Goal: Entertainment & Leisure: Consume media (video, audio)

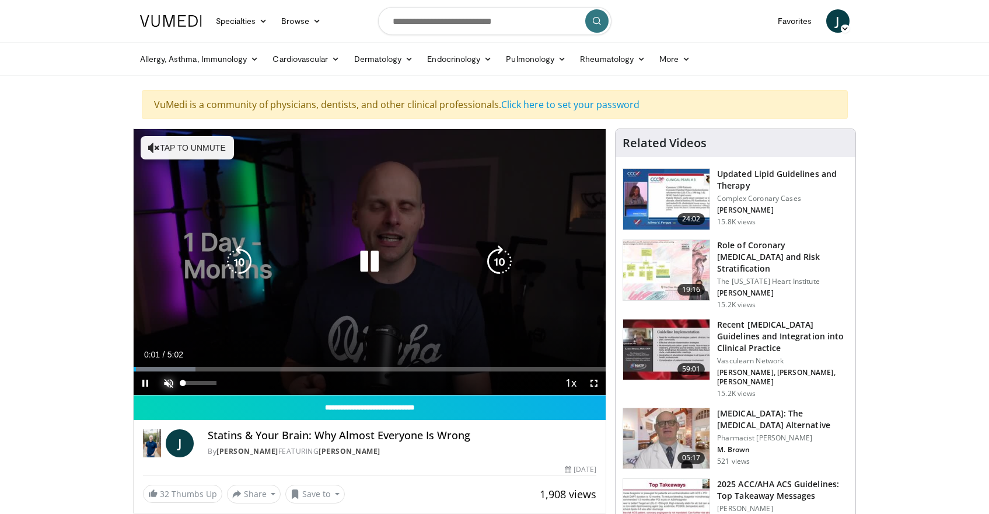
click at [166, 381] on span "Video Player" at bounding box center [168, 382] width 23 height 23
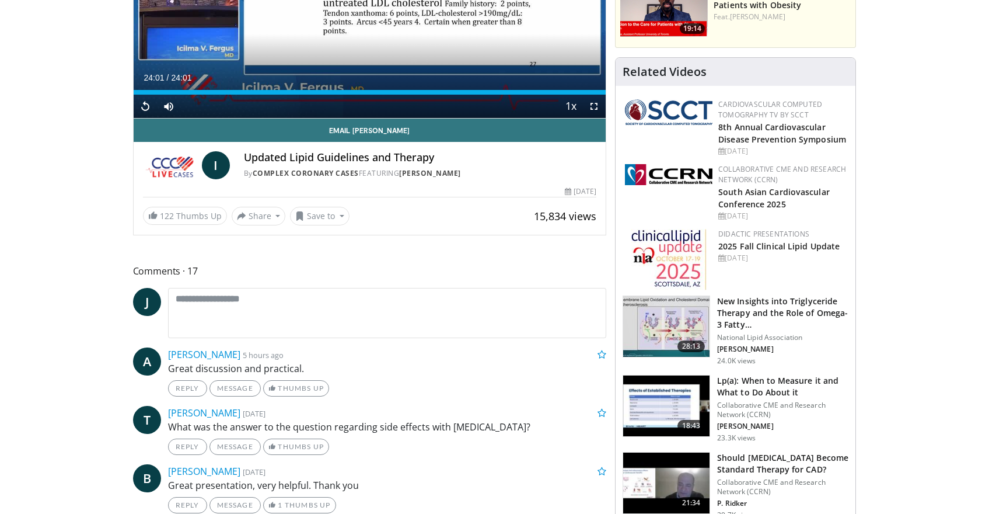
scroll to position [241, 0]
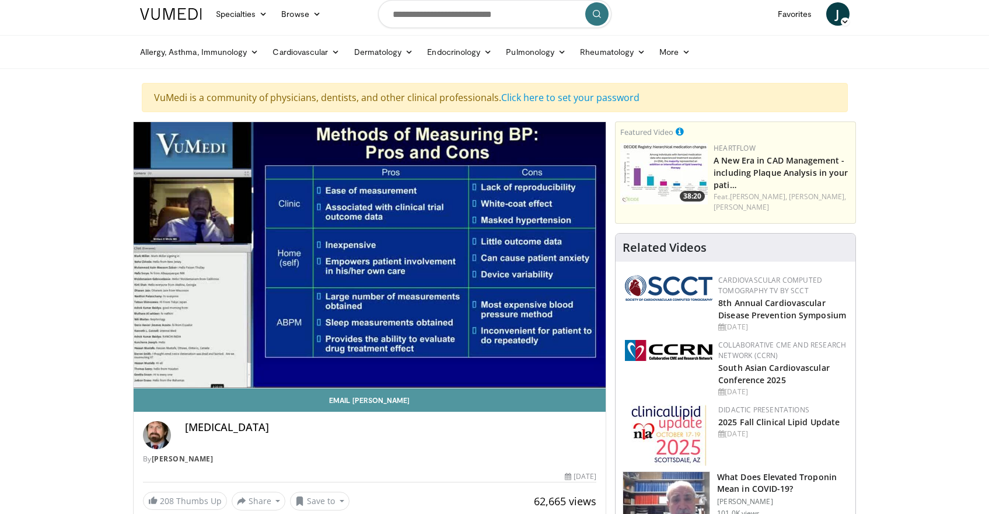
scroll to position [11, 0]
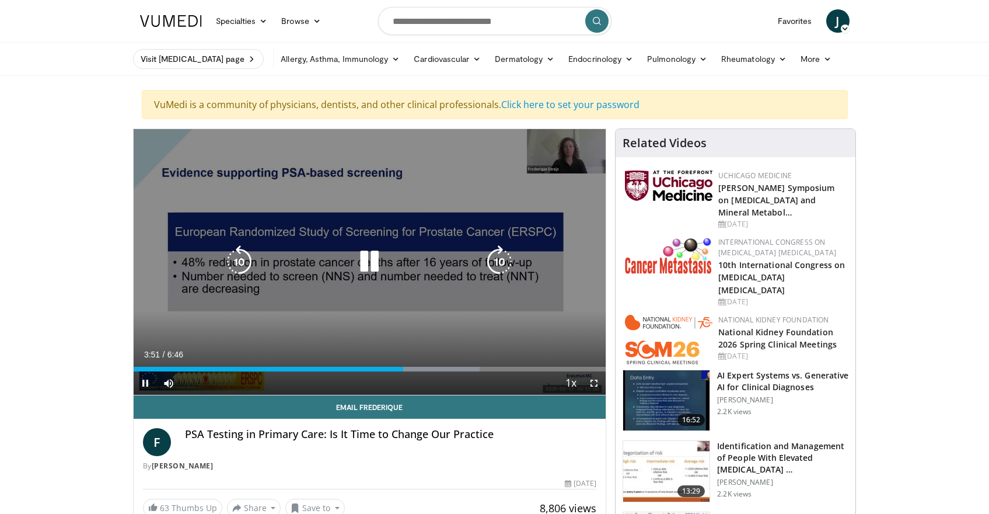
click at [377, 267] on icon "Video Player" at bounding box center [369, 261] width 33 height 33
